Goal: Task Accomplishment & Management: Manage account settings

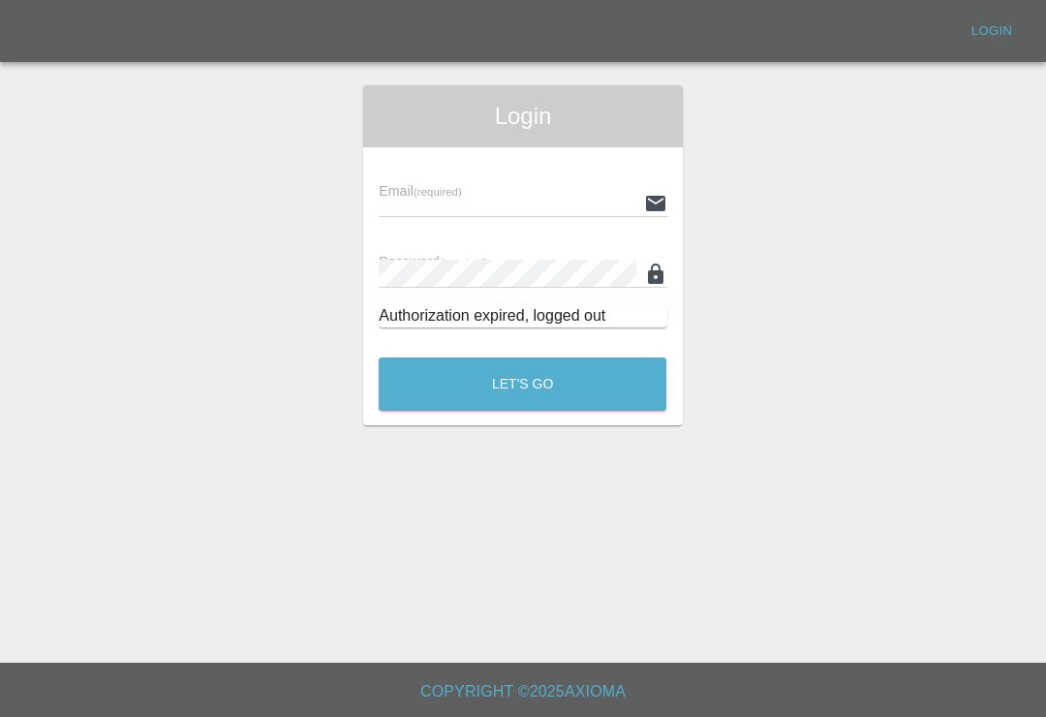
click at [563, 189] on input "text" at bounding box center [507, 203] width 257 height 28
type input "[EMAIL_ADDRESS][DOMAIN_NAME]"
click at [522, 384] on button "Let's Go" at bounding box center [523, 383] width 288 height 53
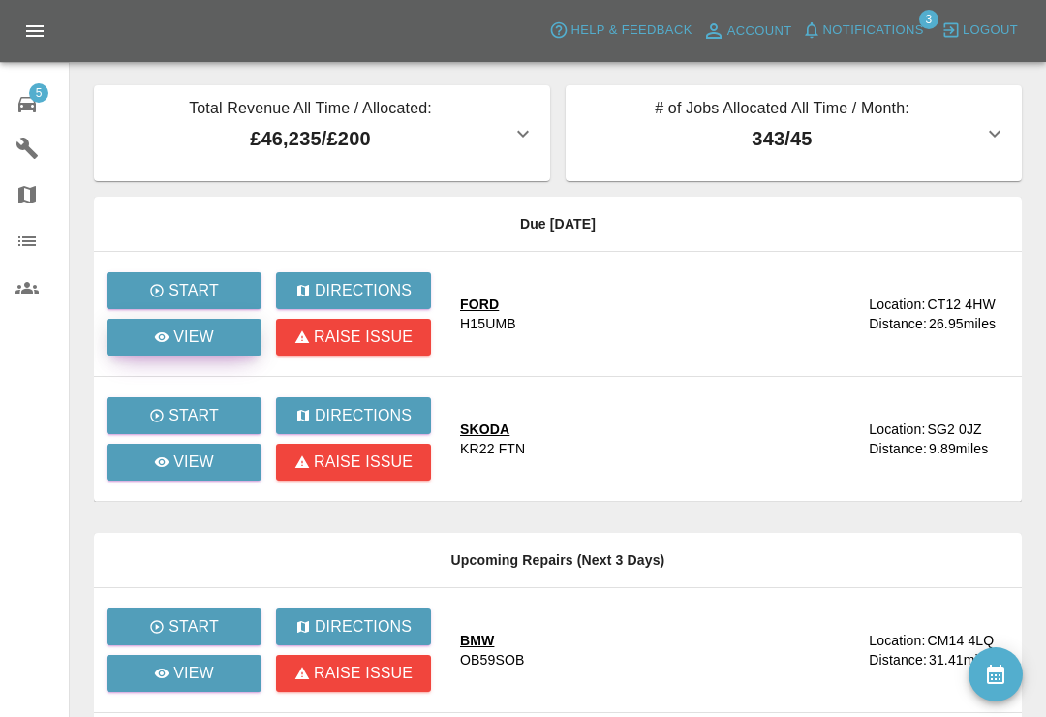
click at [196, 349] on link "View" at bounding box center [184, 337] width 155 height 37
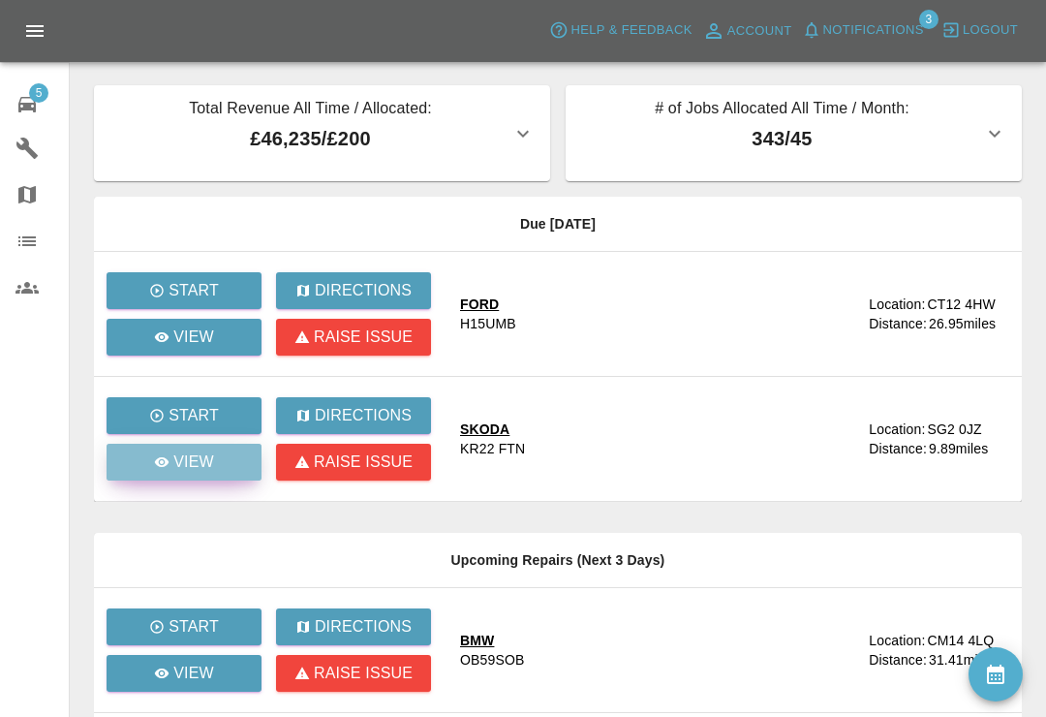
click at [170, 461] on icon at bounding box center [162, 462] width 16 height 16
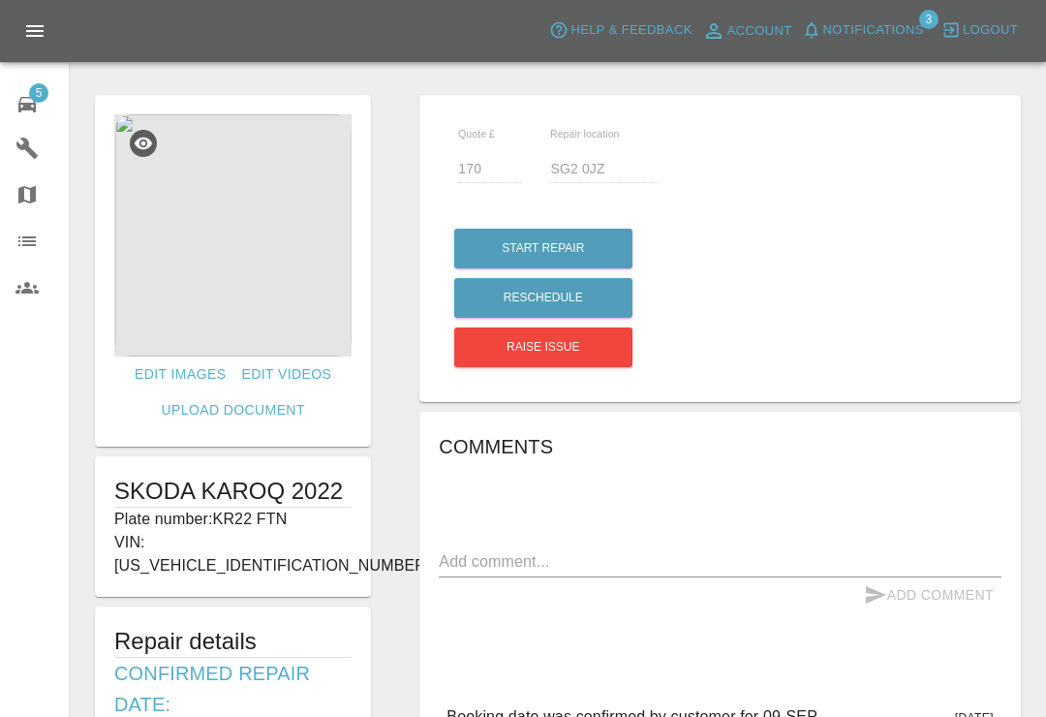
click at [287, 241] on img at bounding box center [232, 235] width 237 height 242
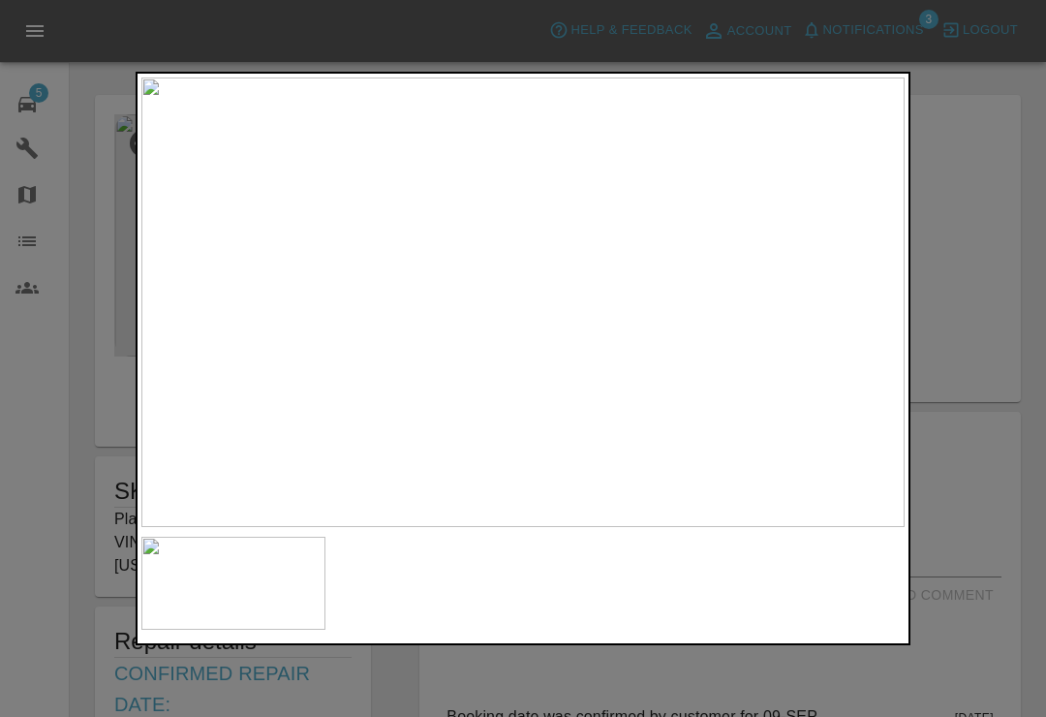
click at [978, 94] on div at bounding box center [523, 358] width 1046 height 717
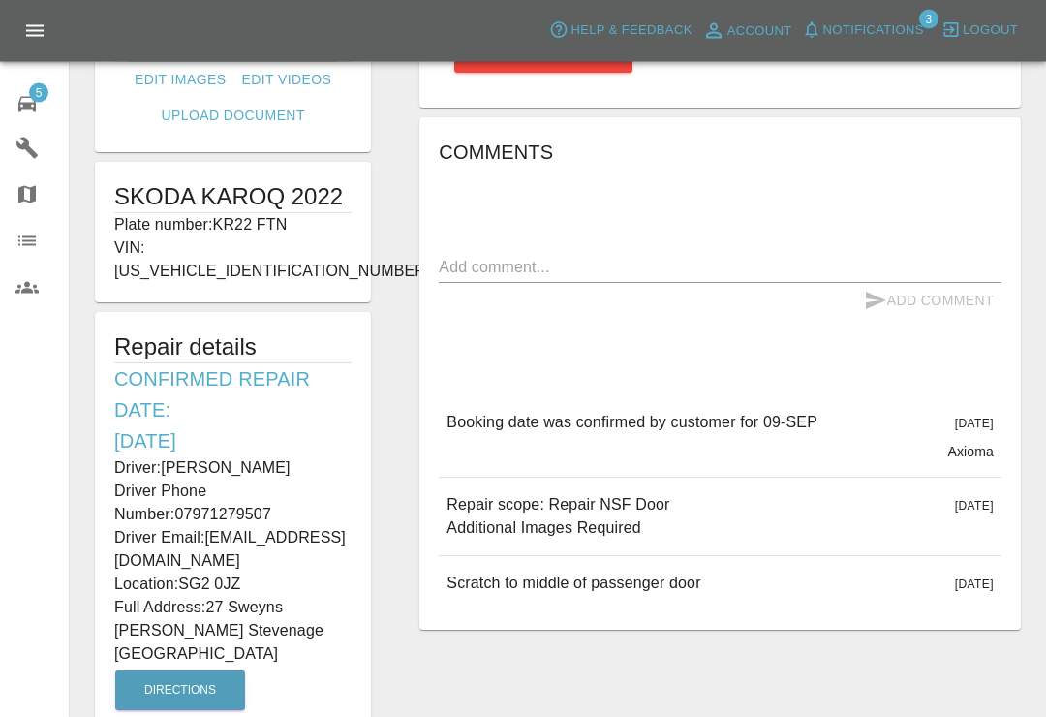
scroll to position [402, 0]
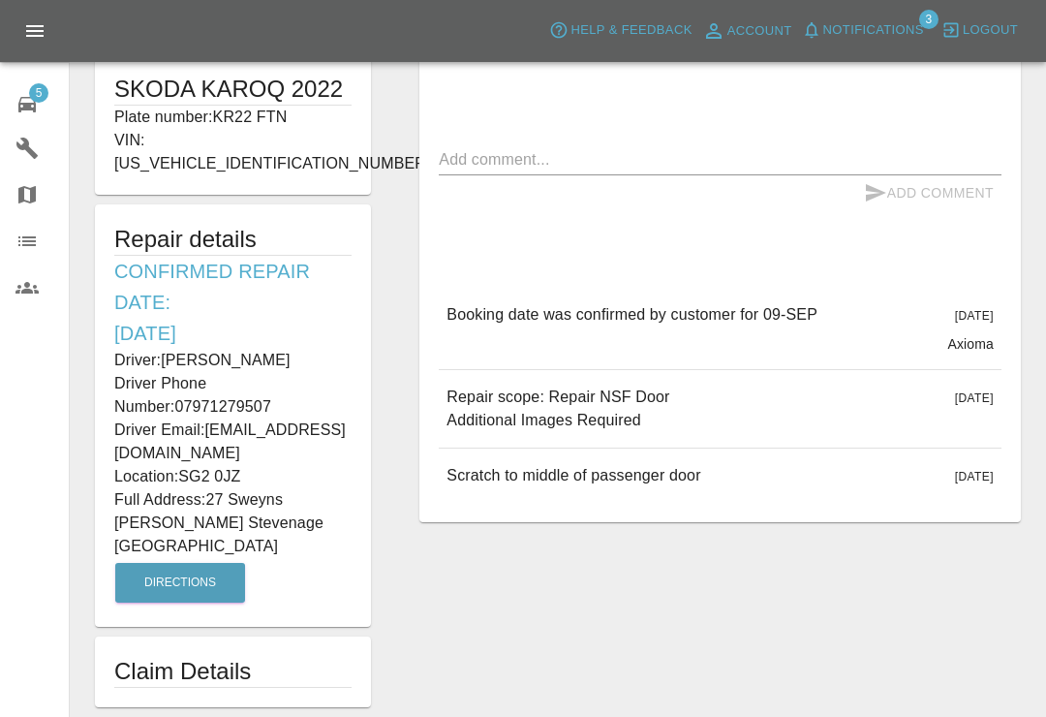
click at [35, 108] on icon at bounding box center [26, 105] width 17 height 16
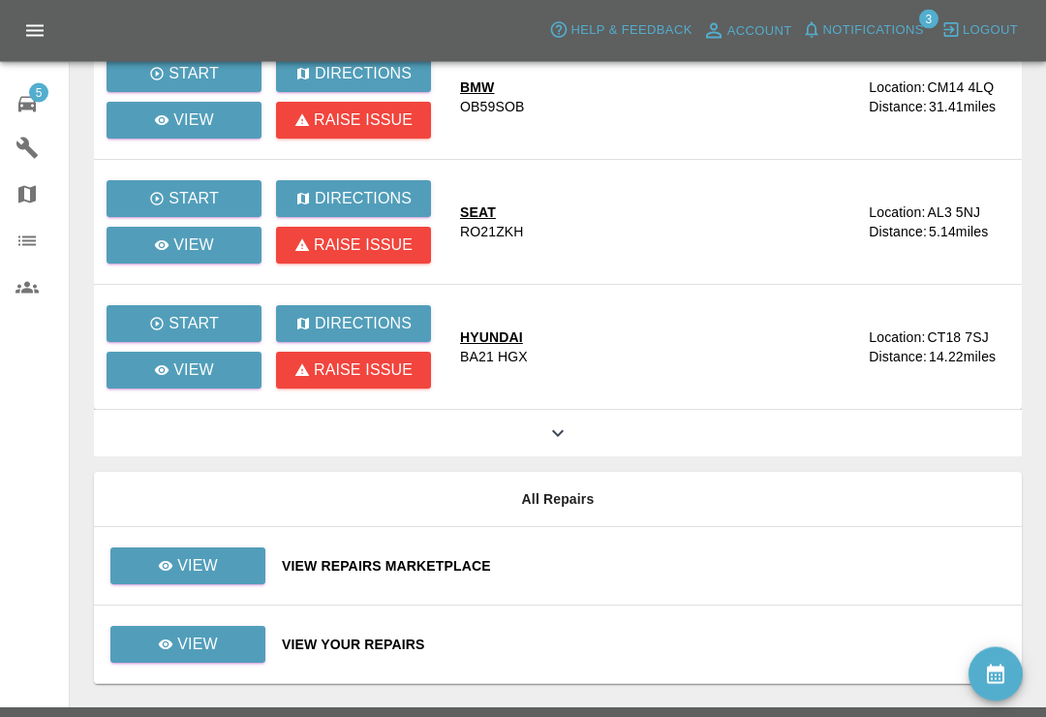
scroll to position [568, 0]
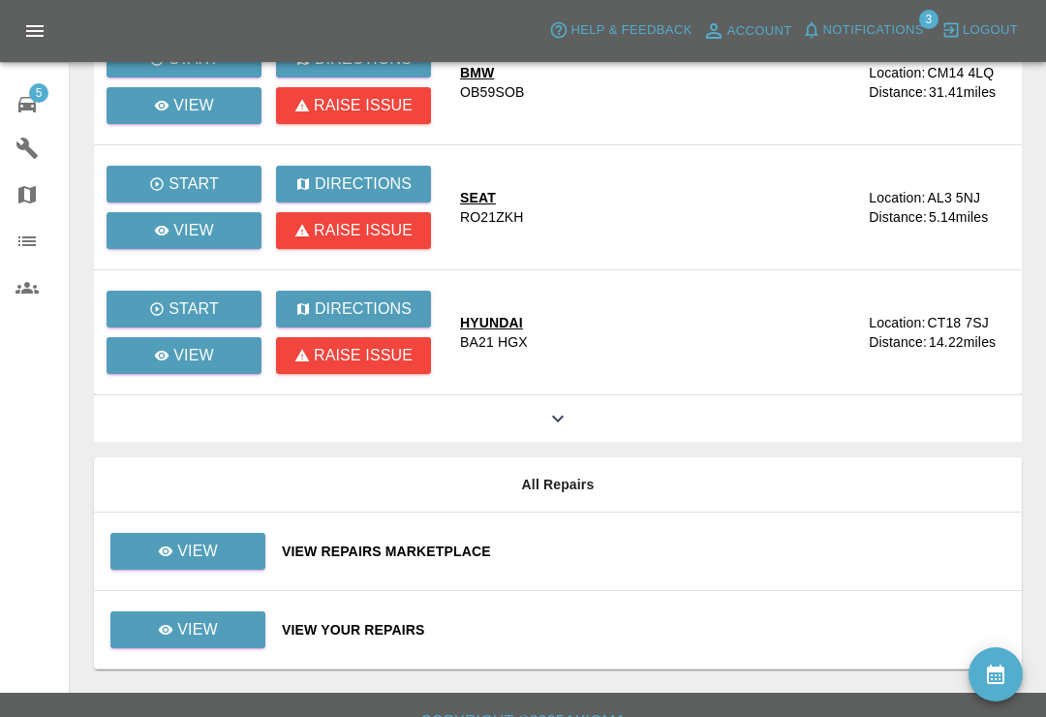
click at [707, 556] on div "View Repairs Marketplace" at bounding box center [644, 551] width 725 height 19
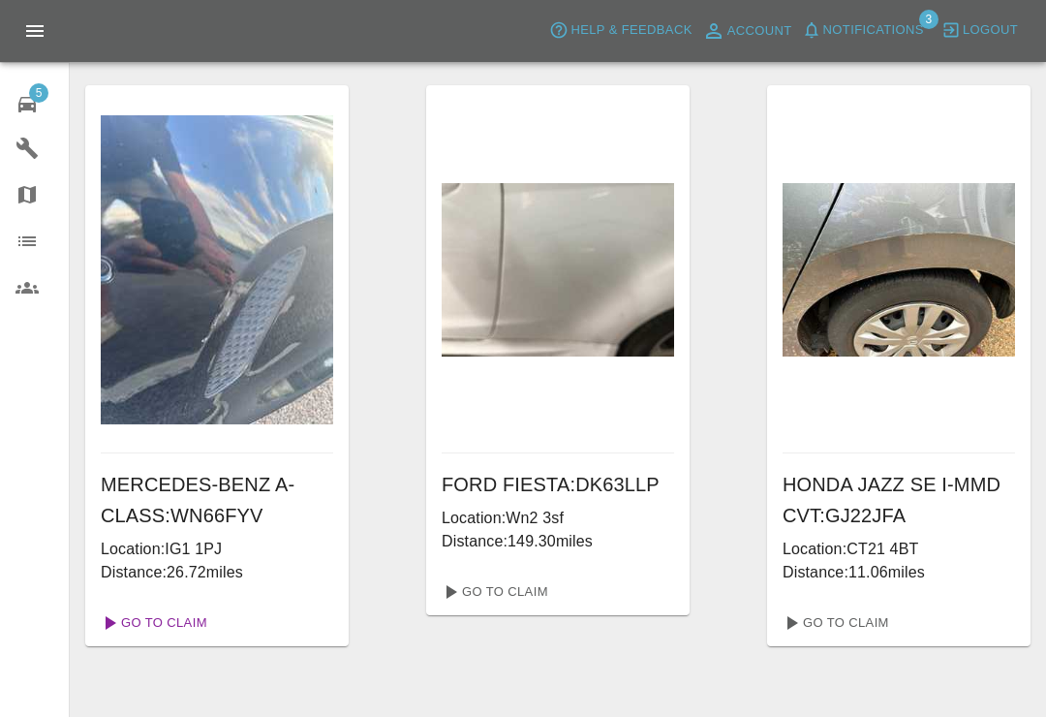
click at [145, 628] on link "Go To Claim" at bounding box center [152, 622] width 119 height 31
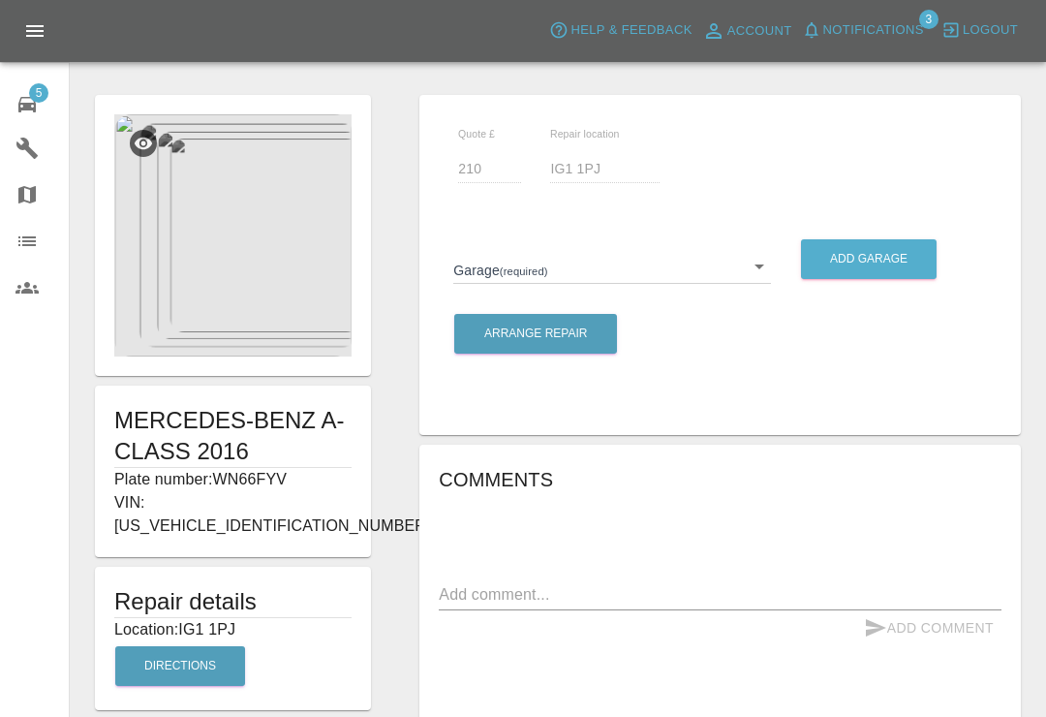
click at [242, 271] on img at bounding box center [232, 235] width 237 height 242
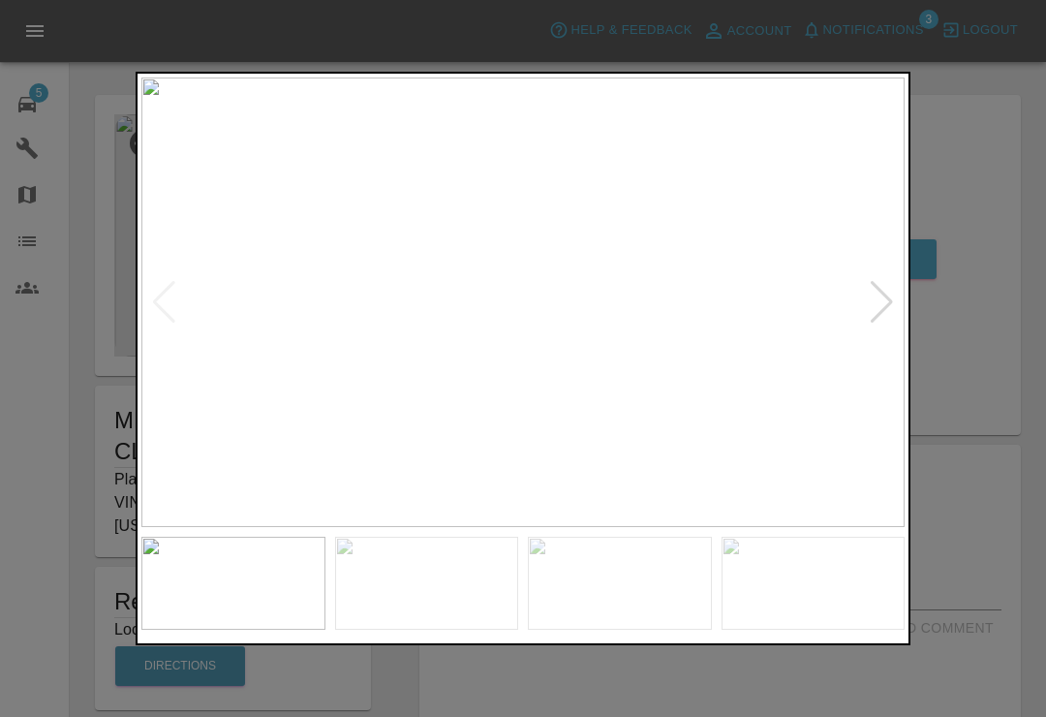
click at [890, 305] on div at bounding box center [882, 302] width 26 height 43
click at [886, 316] on div at bounding box center [882, 302] width 26 height 43
click at [889, 297] on div at bounding box center [882, 302] width 26 height 43
click at [983, 166] on div at bounding box center [523, 358] width 1046 height 717
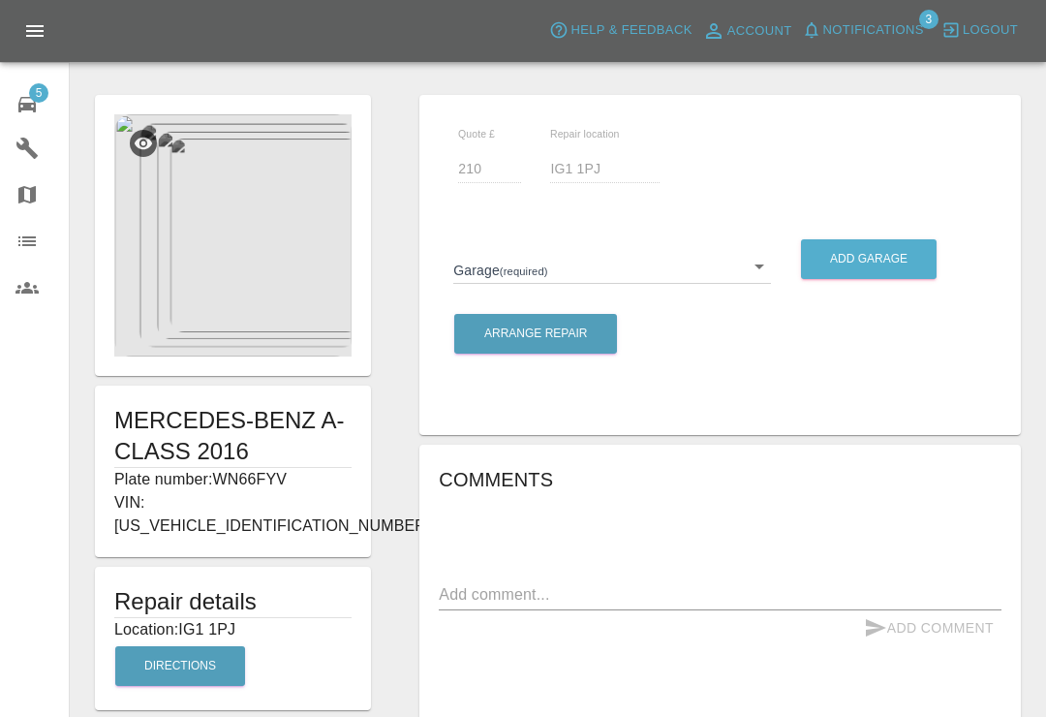
click at [1032, 114] on div "Quote £ 210 Repair location IG1 1PJ Garage (required) ​ Add garage Arrange Repa…" at bounding box center [720, 628] width 650 height 1087
click at [1038, 99] on div "Quote £ 210 Repair location IG1 1PJ Garage (required) ​ Add garage Arrange Repa…" at bounding box center [720, 628] width 650 height 1087
click at [29, 104] on icon at bounding box center [26, 105] width 17 height 16
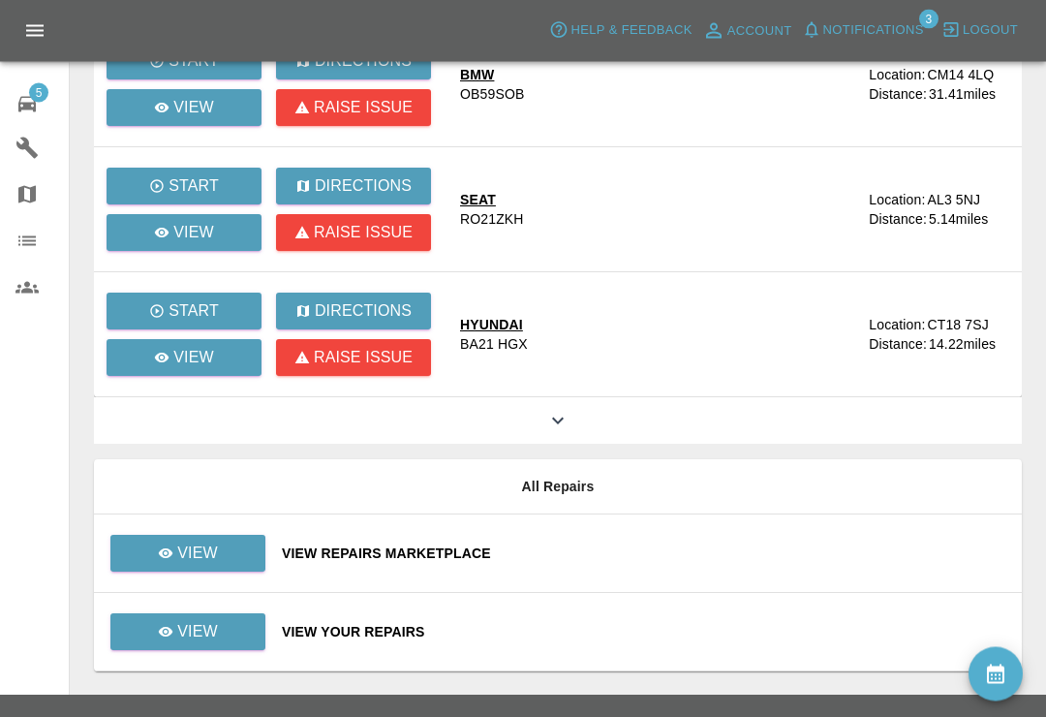
scroll to position [568, 0]
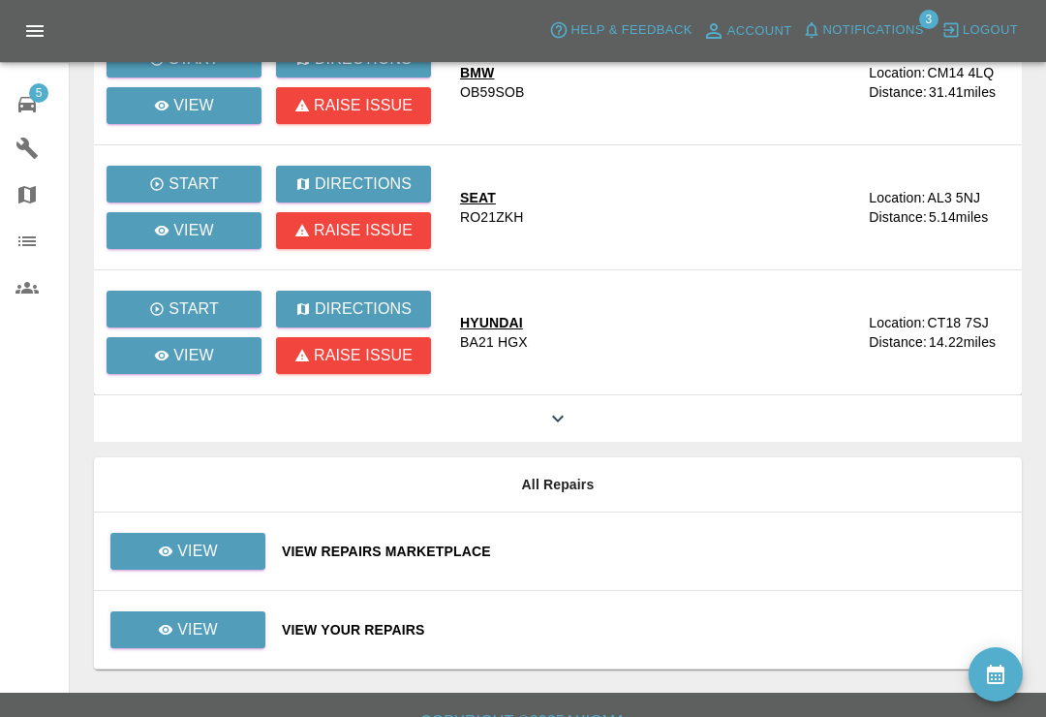
click at [597, 638] on div "View Your Repairs" at bounding box center [644, 629] width 725 height 19
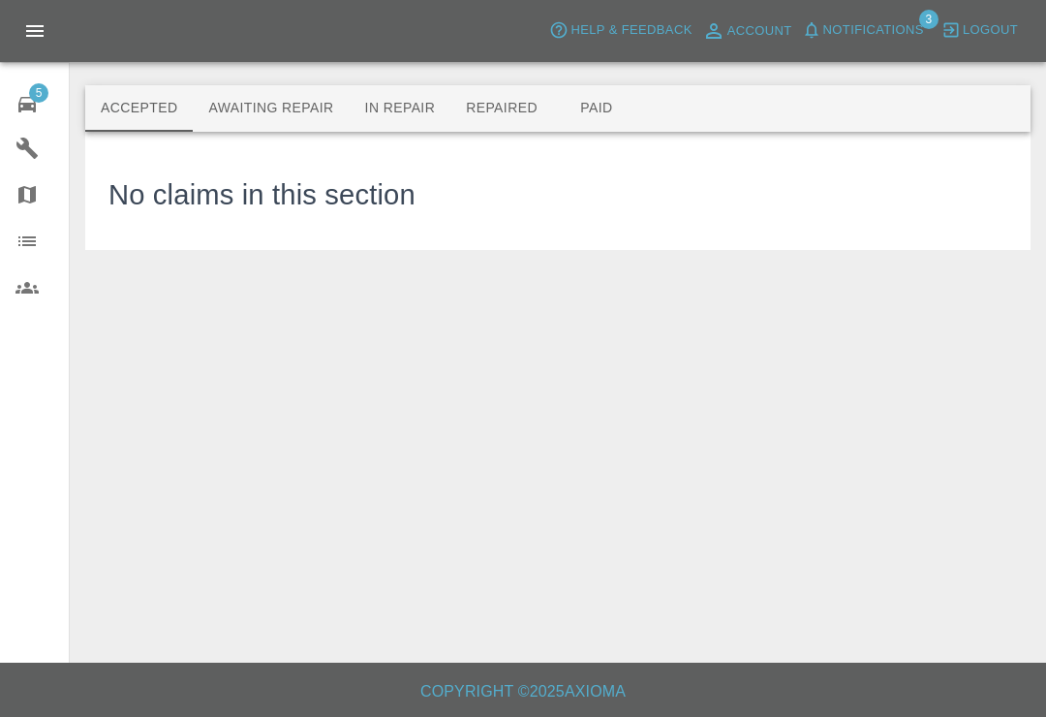
click at [613, 112] on button "Paid" at bounding box center [596, 108] width 87 height 47
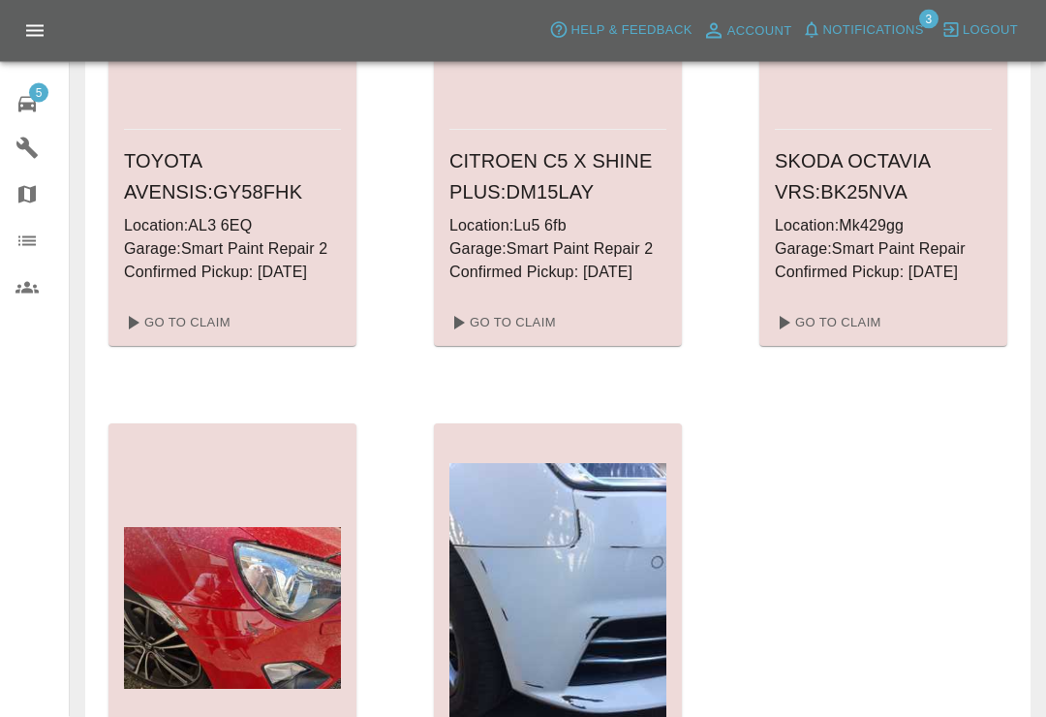
scroll to position [5873, 0]
click at [852, 338] on link "Go To Claim" at bounding box center [826, 322] width 119 height 31
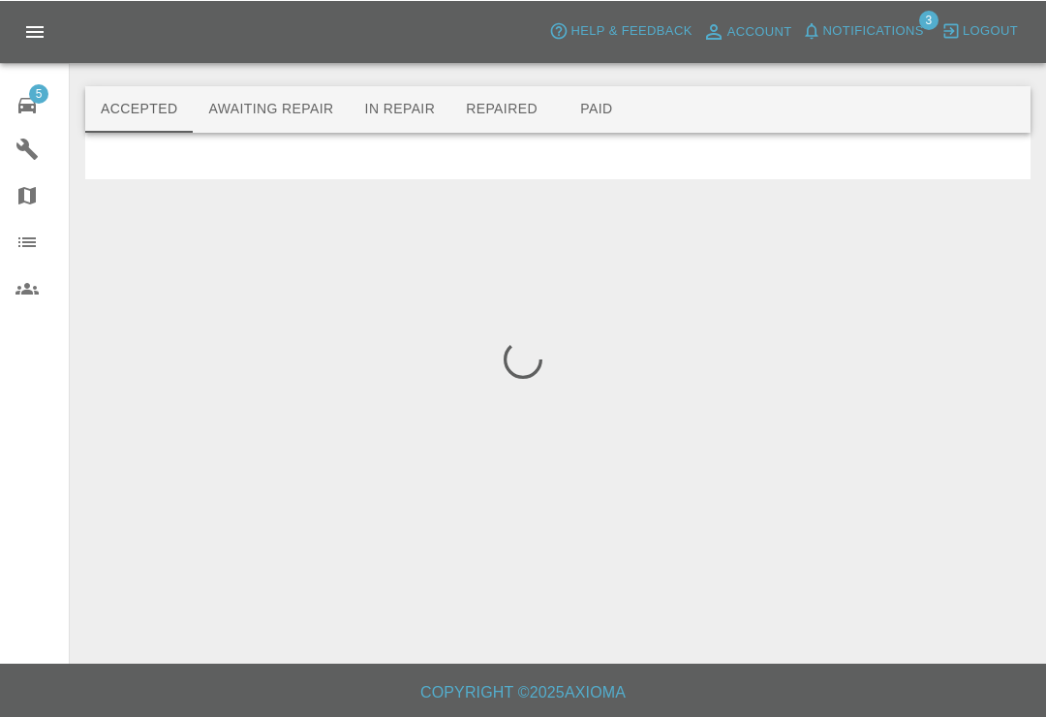
scroll to position [30, 0]
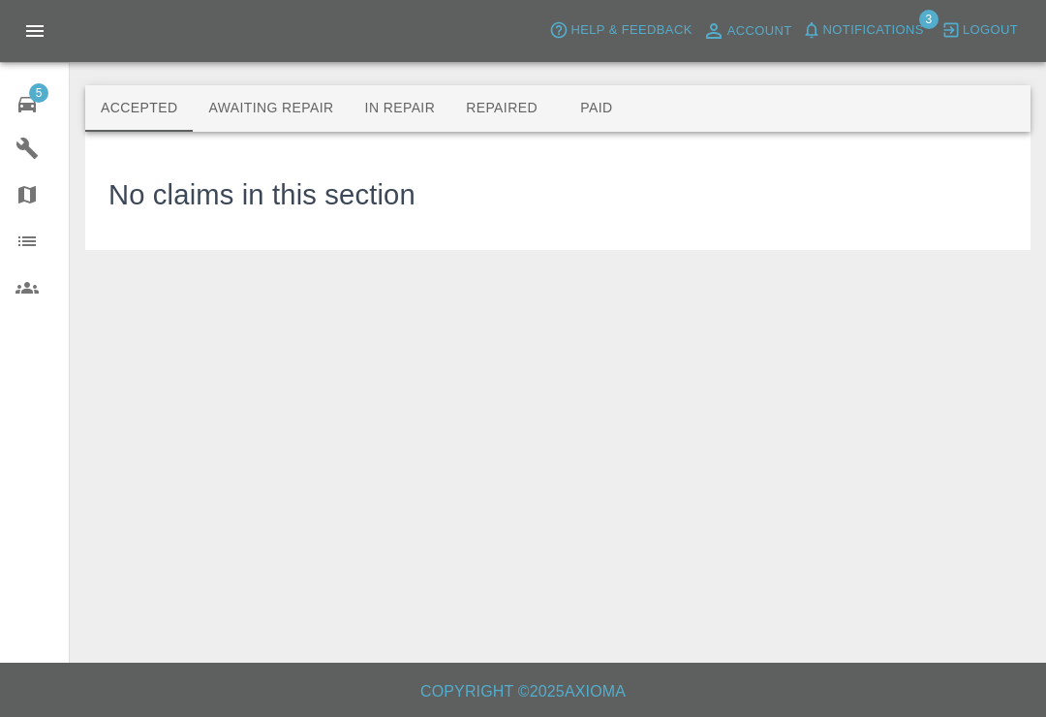
click at [601, 85] on button "Paid" at bounding box center [596, 108] width 87 height 47
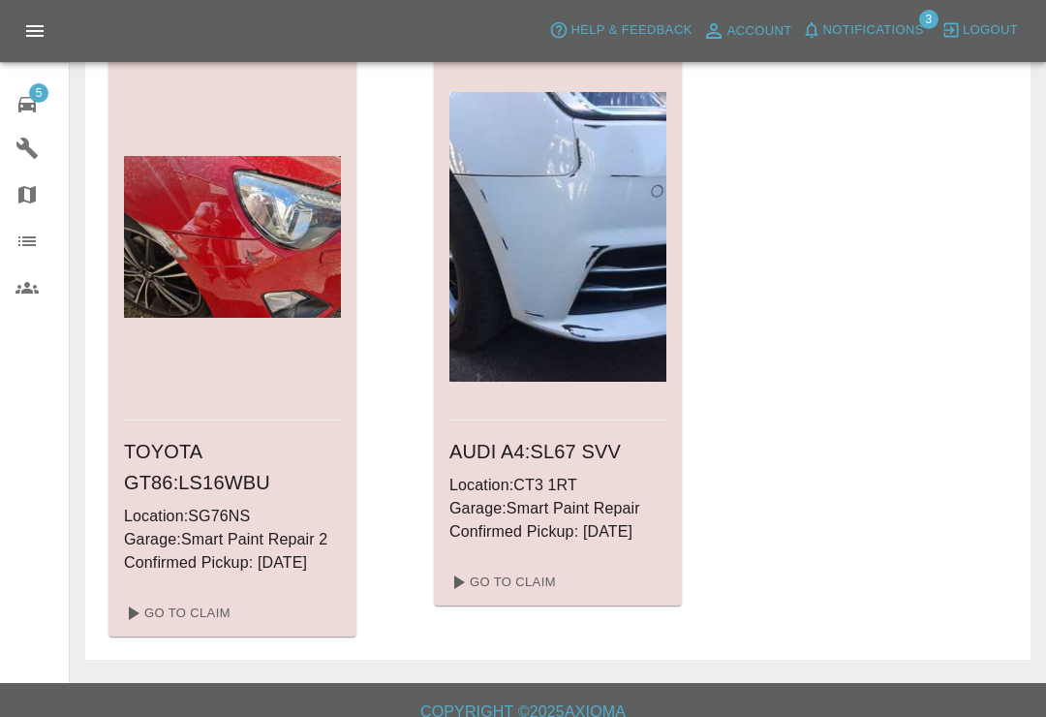
scroll to position [6265, 0]
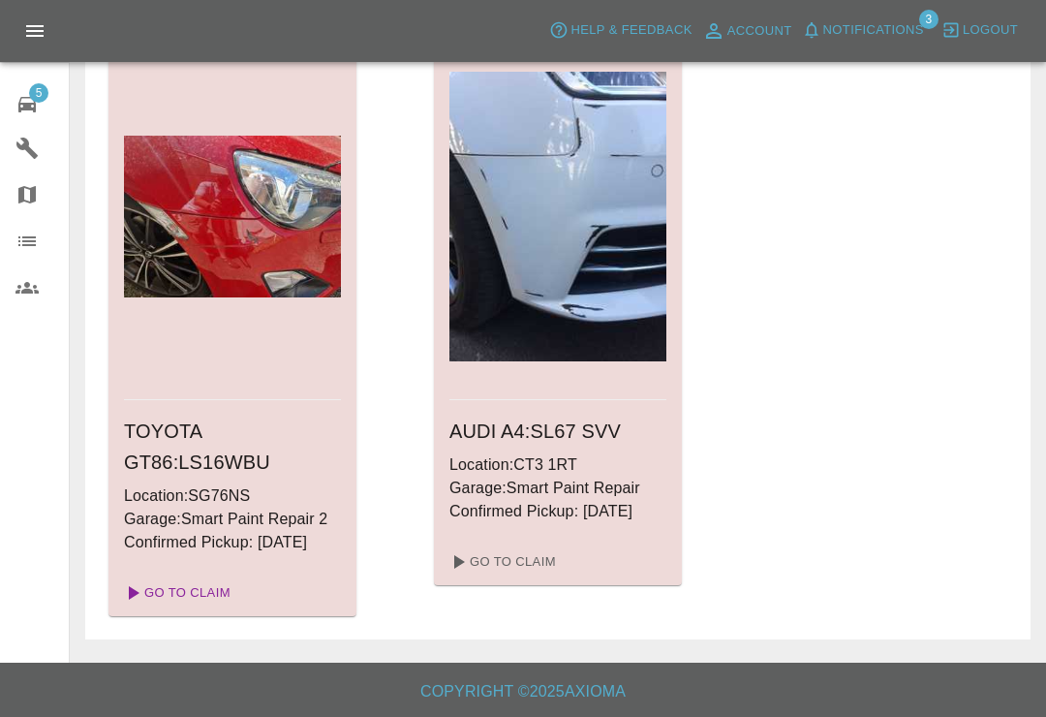
click at [197, 608] on link "Go To Claim" at bounding box center [175, 592] width 119 height 31
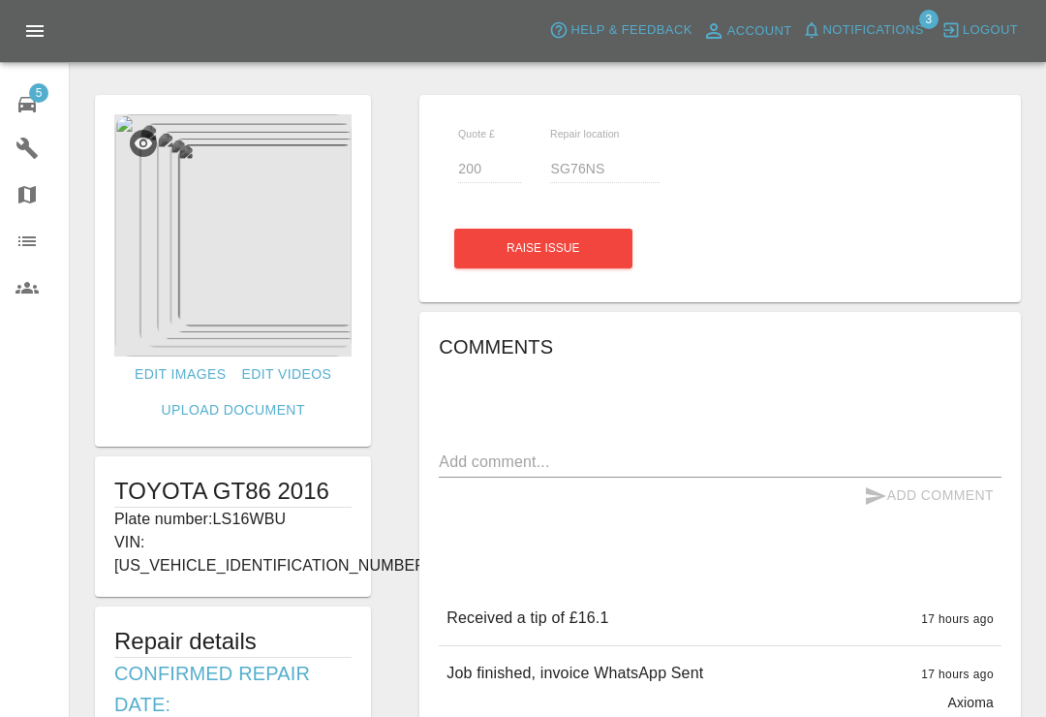
scroll to position [30, 0]
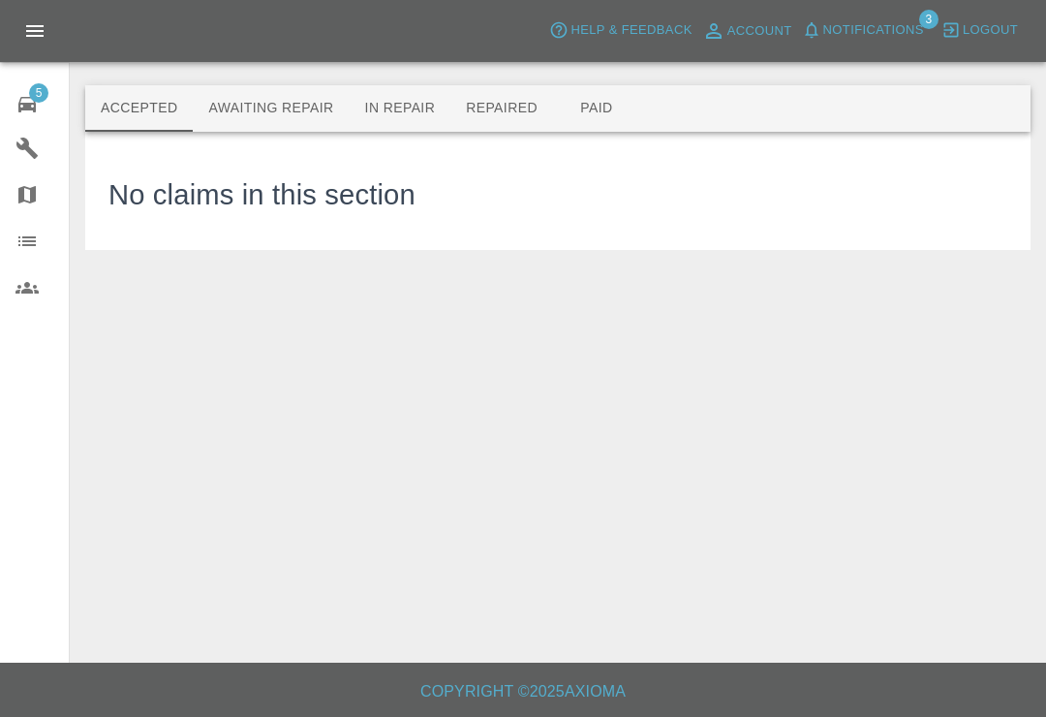
click at [608, 85] on button "Paid" at bounding box center [596, 108] width 87 height 47
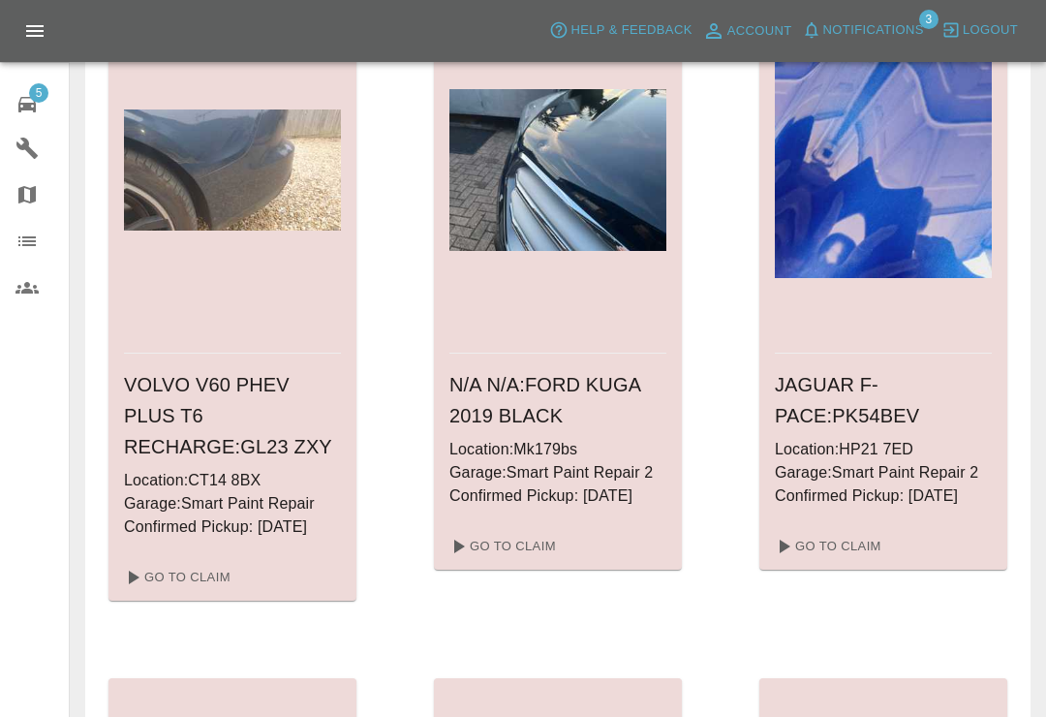
scroll to position [2441, 0]
